Goal: Transaction & Acquisition: Purchase product/service

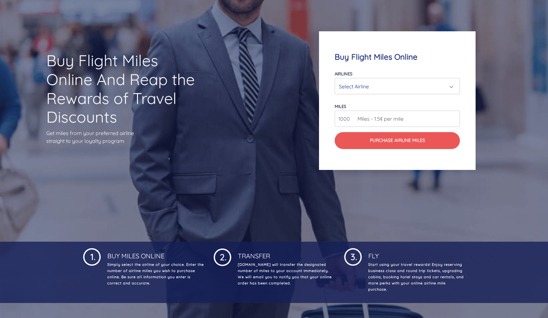
scroll to position [68, 0]
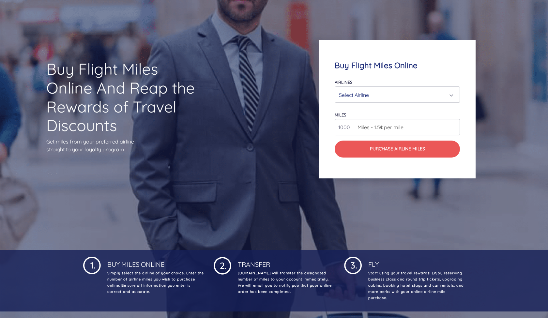
click at [347, 93] on div "Select Airline" at bounding box center [395, 95] width 113 height 12
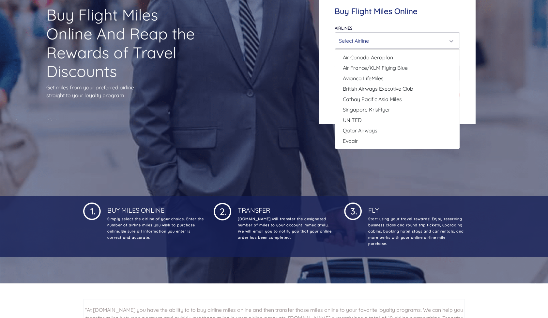
scroll to position [122, 0]
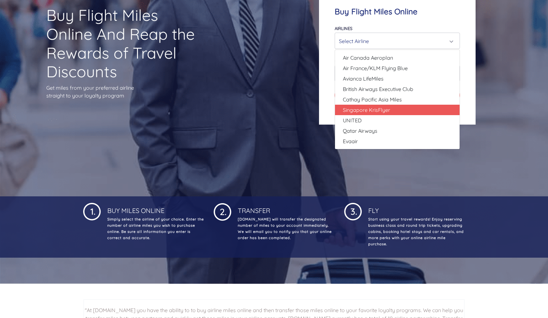
click at [367, 111] on span "Singapore KrisFlyer" at bounding box center [366, 110] width 47 height 8
select select "Singapore KrisFlyer"
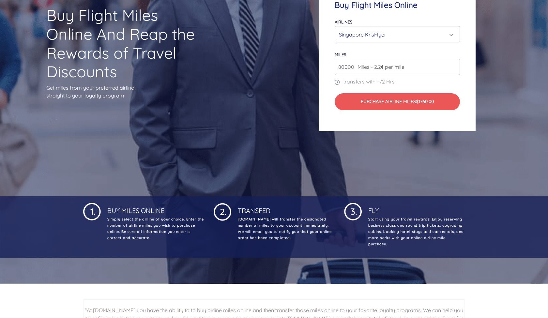
click at [363, 66] on span "Miles - 2.2¢ per mile" at bounding box center [379, 67] width 50 height 8
type input "81000"
click at [454, 66] on input "81000" at bounding box center [396, 67] width 125 height 16
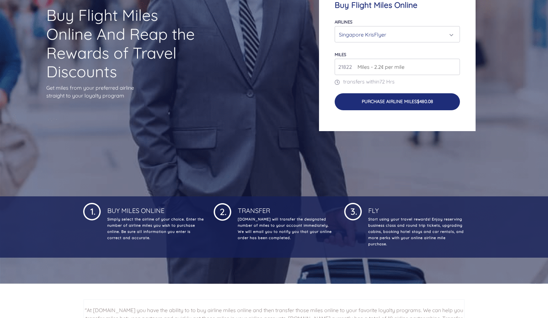
click at [353, 102] on button "Purchase Airline Miles $480.08" at bounding box center [396, 101] width 125 height 17
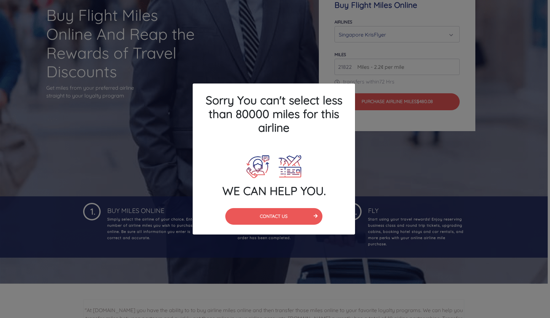
click at [398, 148] on div "Sorry You can't select less than 80000 miles for this airline WE CAN HELP YOU. …" at bounding box center [275, 159] width 550 height 318
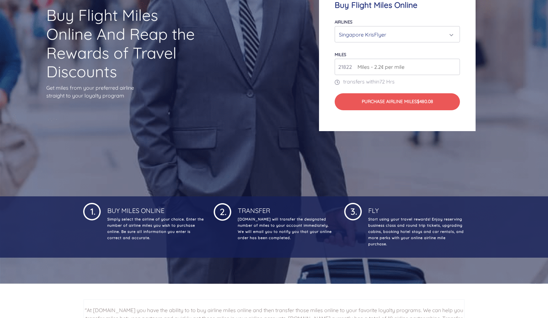
drag, startPoint x: 351, startPoint y: 65, endPoint x: 319, endPoint y: 65, distance: 32.6
click at [319, 65] on div "Buy Flight Miles Online Airlines Air Canada Aeroplan Air France/KLM Flying Blue…" at bounding box center [397, 55] width 219 height 214
type input "89"
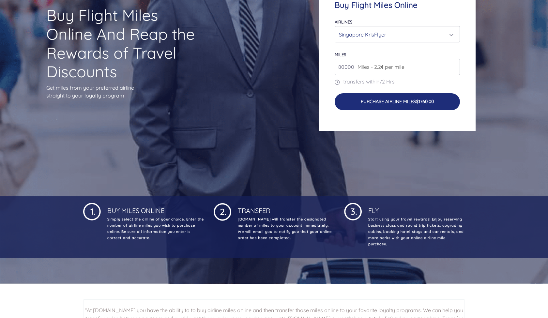
type input "80000"
click at [385, 103] on button "Purchase Airline Miles $1760.00" at bounding box center [396, 101] width 125 height 17
